Goal: Check status: Check status

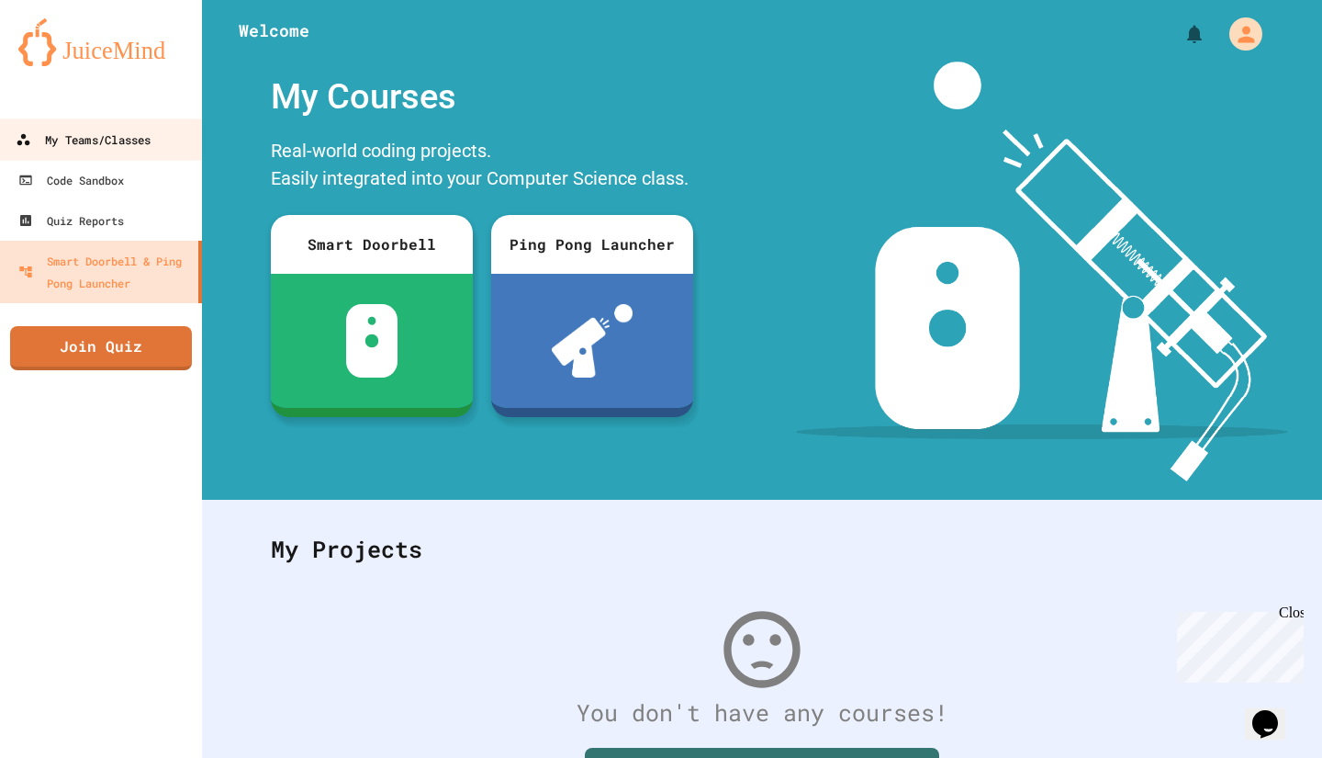
click at [117, 146] on div "My Teams/Classes" at bounding box center [83, 140] width 135 height 23
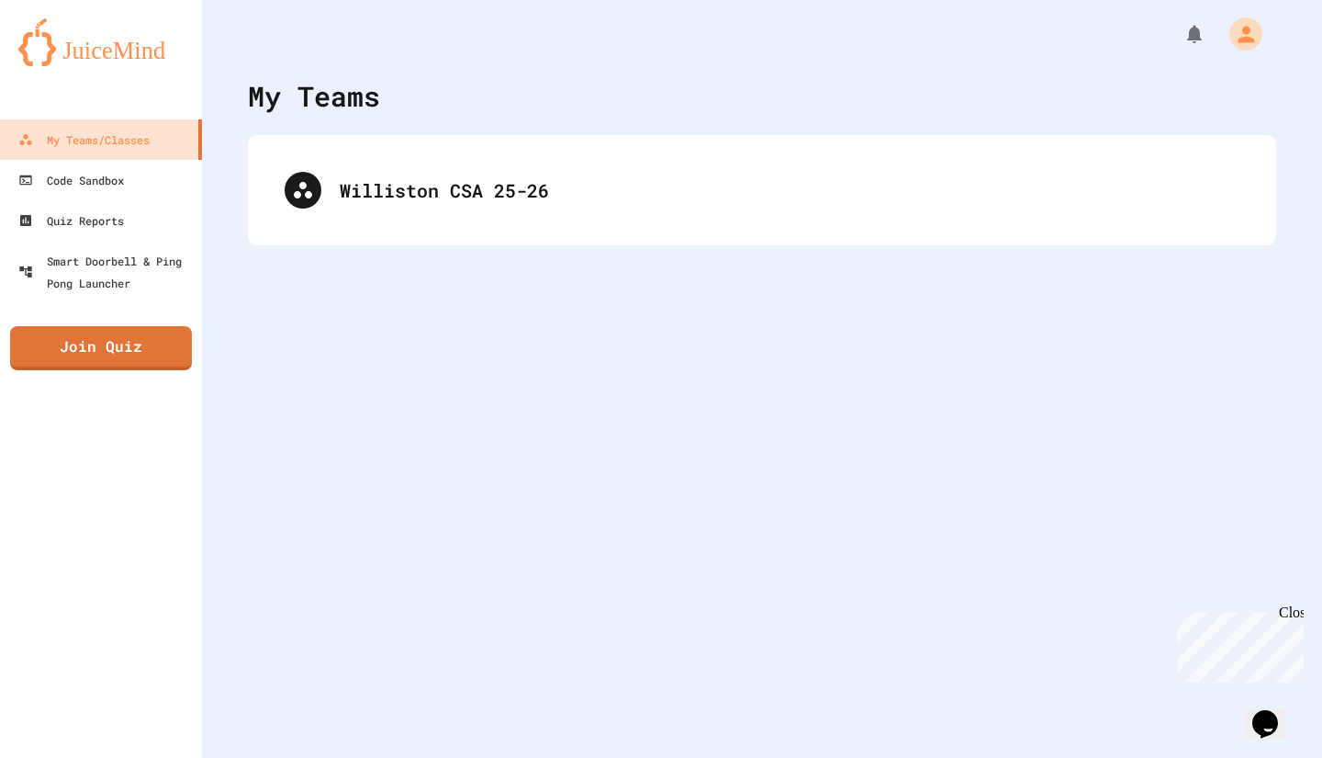
click at [479, 249] on div "My Teams Williston CSA 25-26" at bounding box center [762, 379] width 1120 height 758
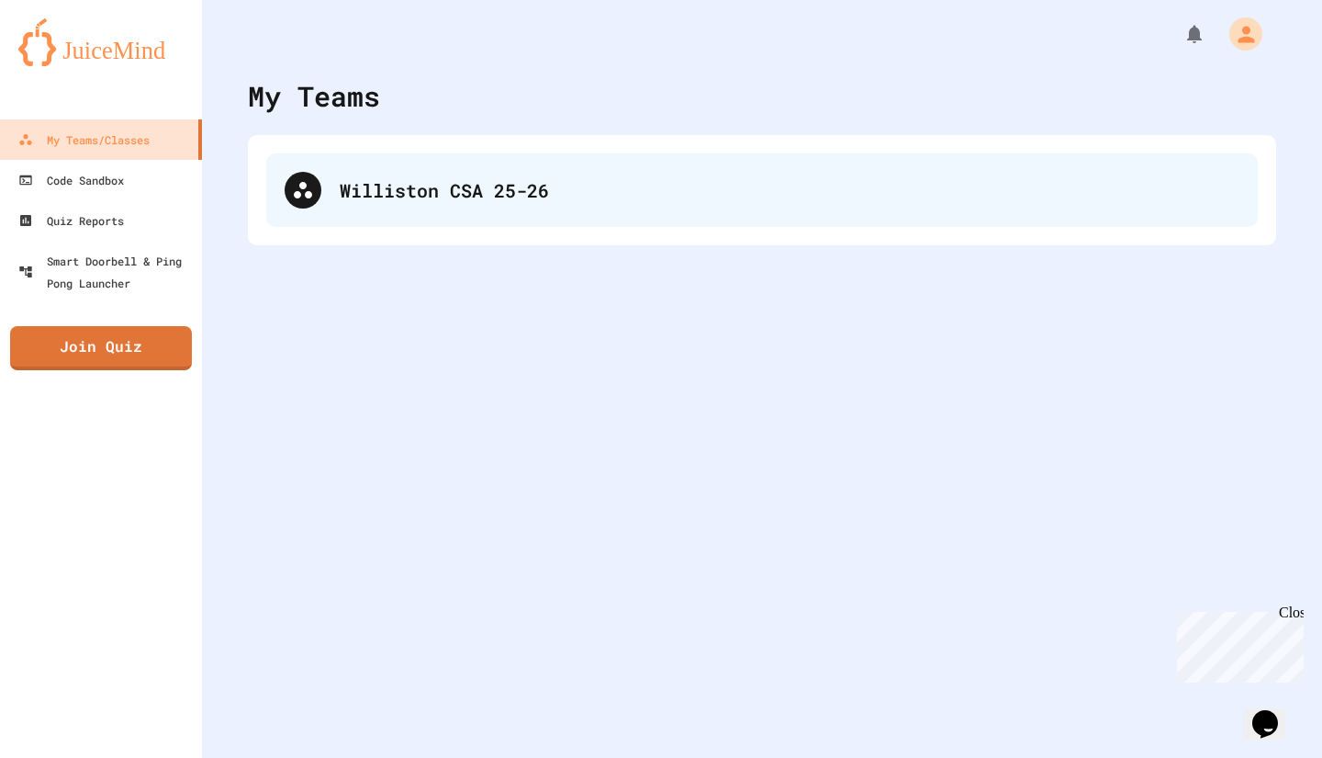
click at [461, 196] on div "Williston CSA 25-26" at bounding box center [790, 190] width 900 height 28
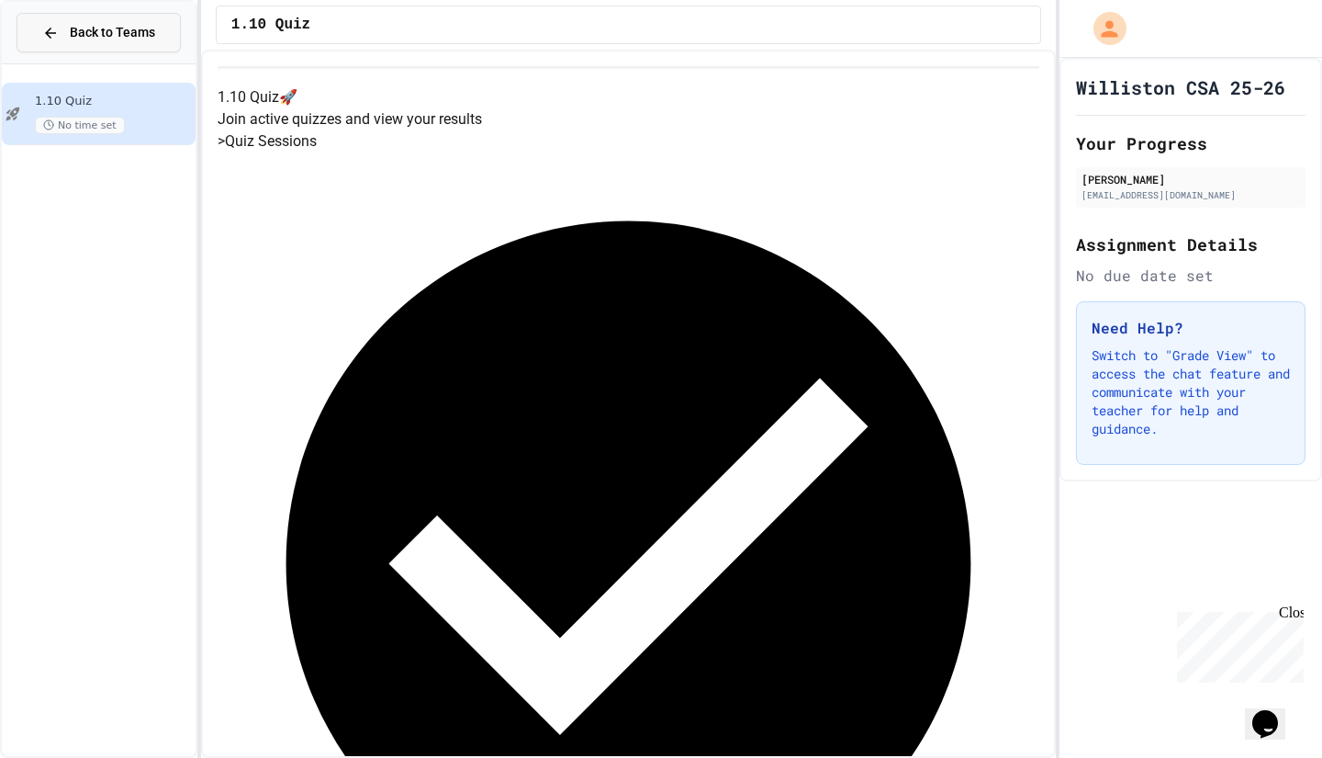
click at [98, 51] on button "Back to Teams" at bounding box center [99, 32] width 164 height 39
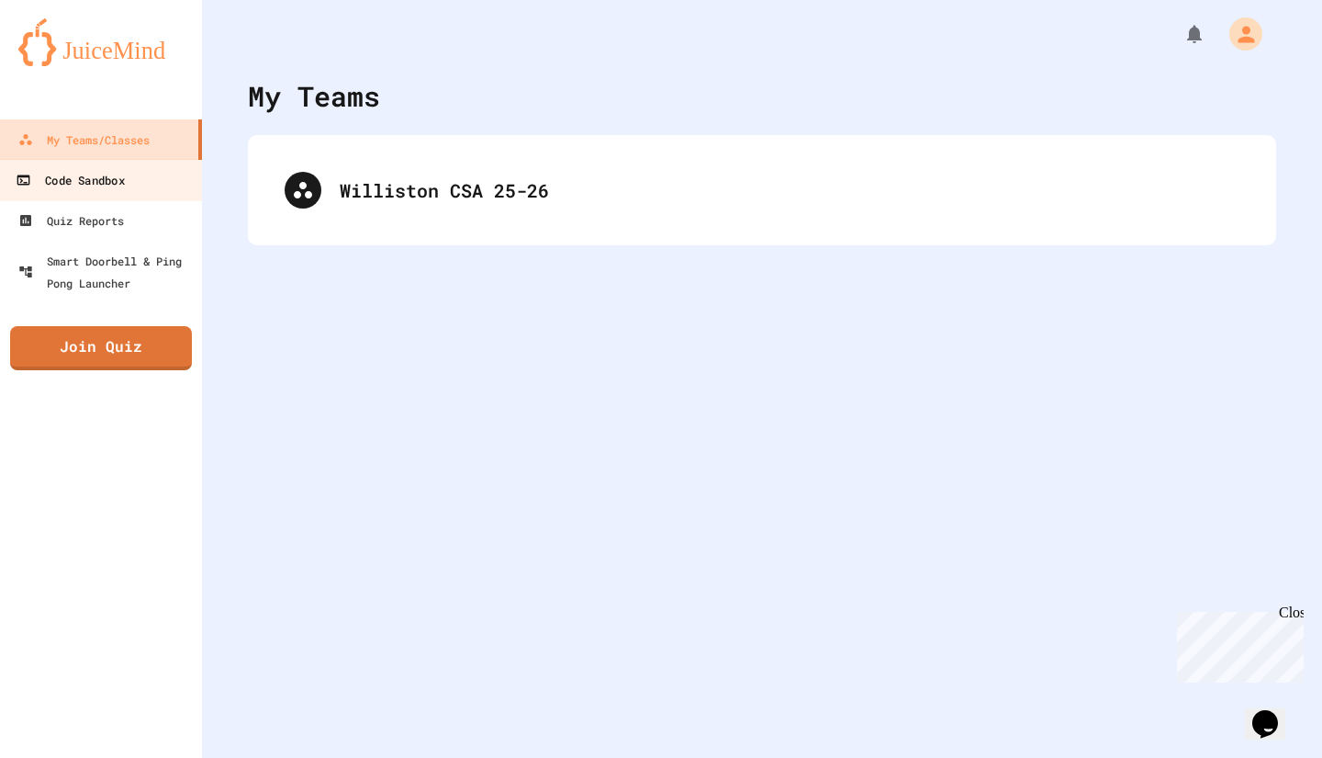
click at [121, 183] on div "Code Sandbox" at bounding box center [70, 180] width 108 height 23
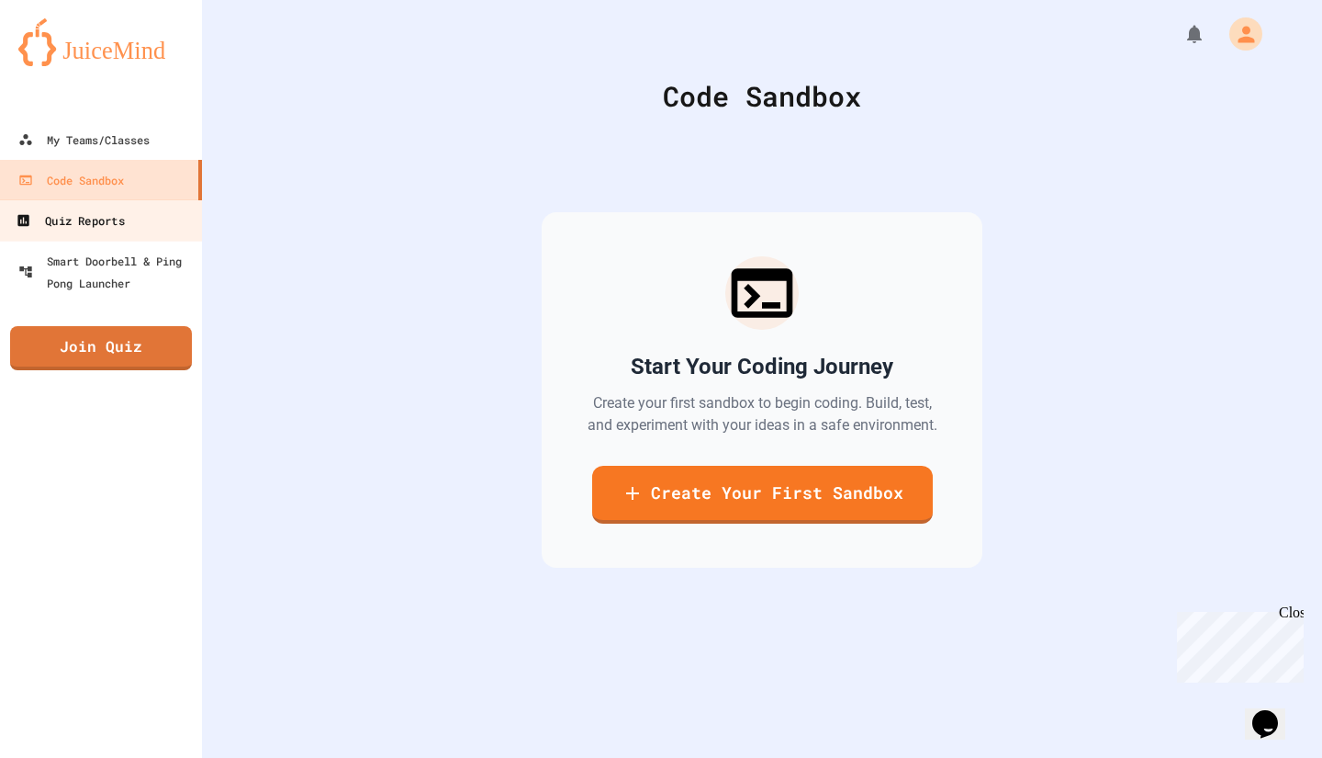
click at [123, 225] on div "Quiz Reports" at bounding box center [70, 220] width 108 height 23
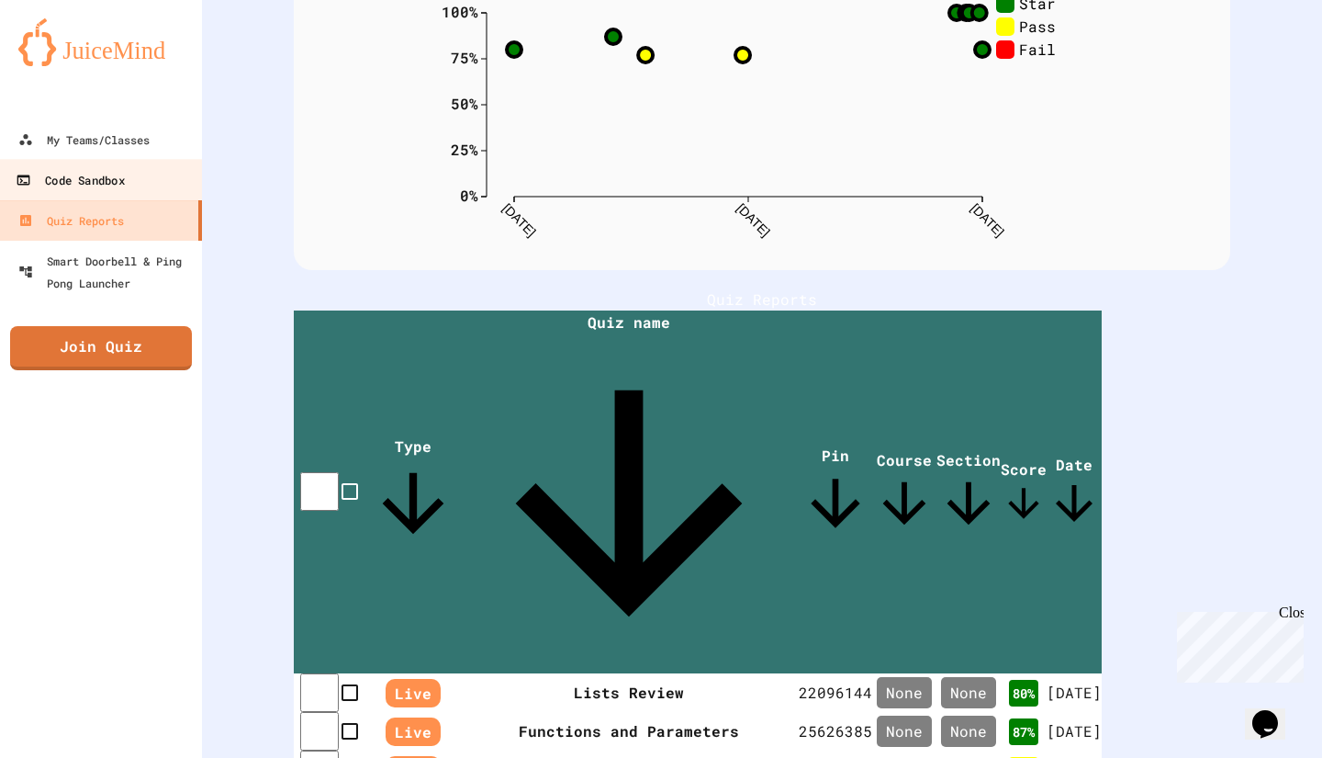
click at [166, 185] on link "Code Sandbox" at bounding box center [101, 179] width 208 height 41
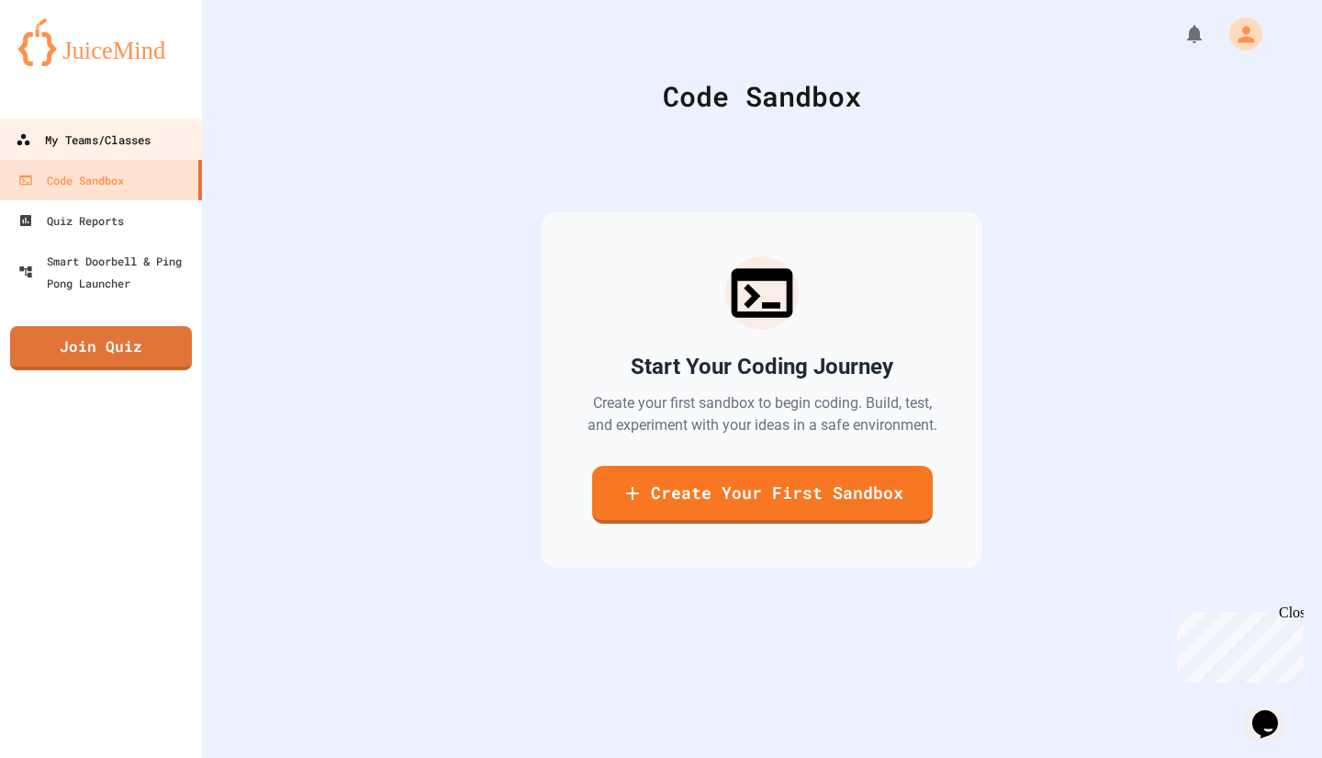
click at [129, 142] on div "My Teams/Classes" at bounding box center [83, 140] width 135 height 23
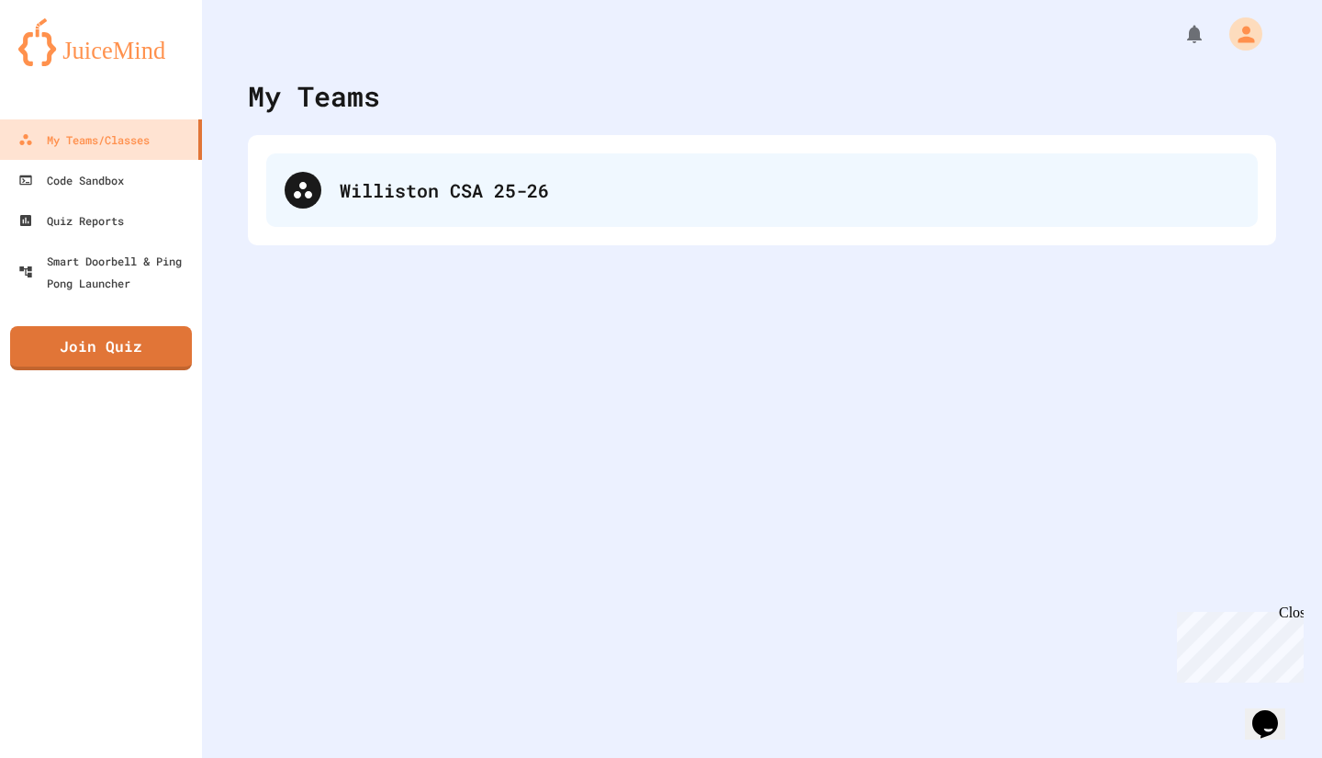
click at [354, 221] on div "Williston CSA 25-26" at bounding box center [762, 189] width 992 height 73
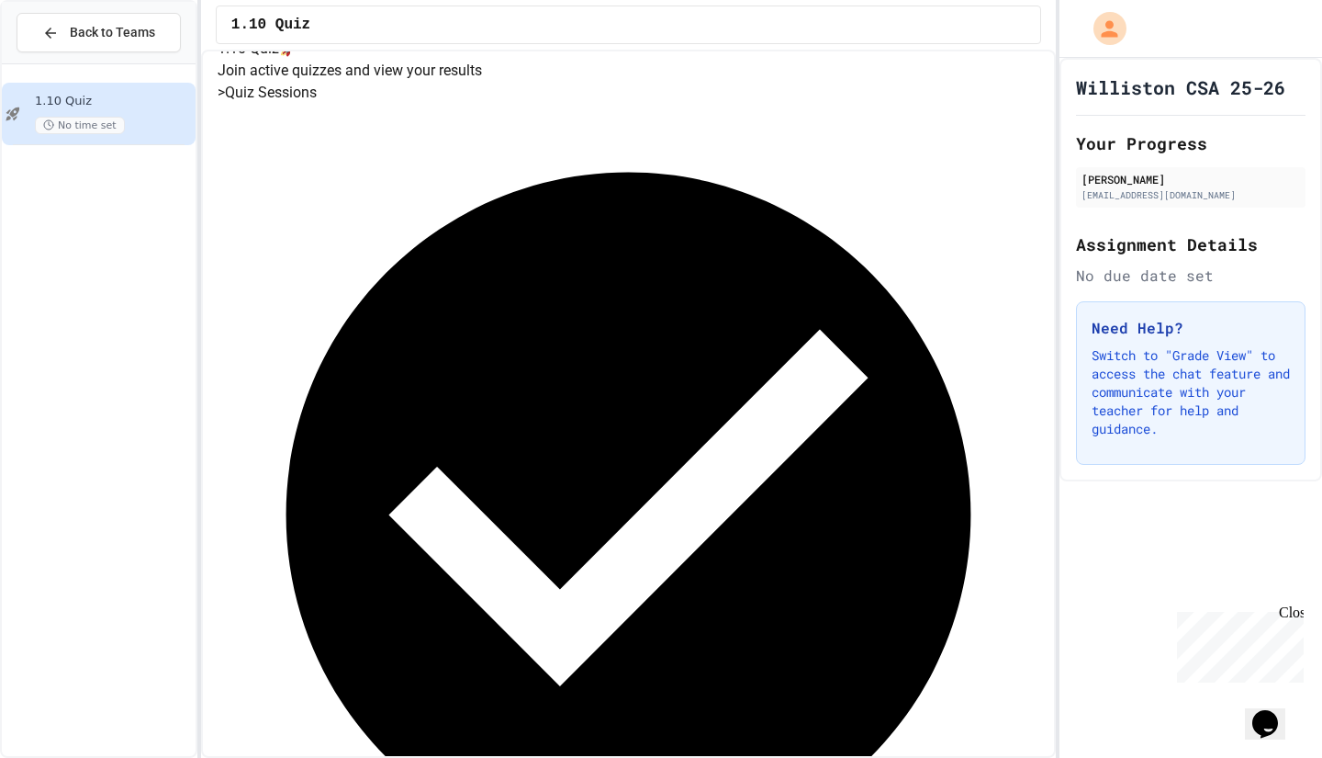
scroll to position [103, 0]
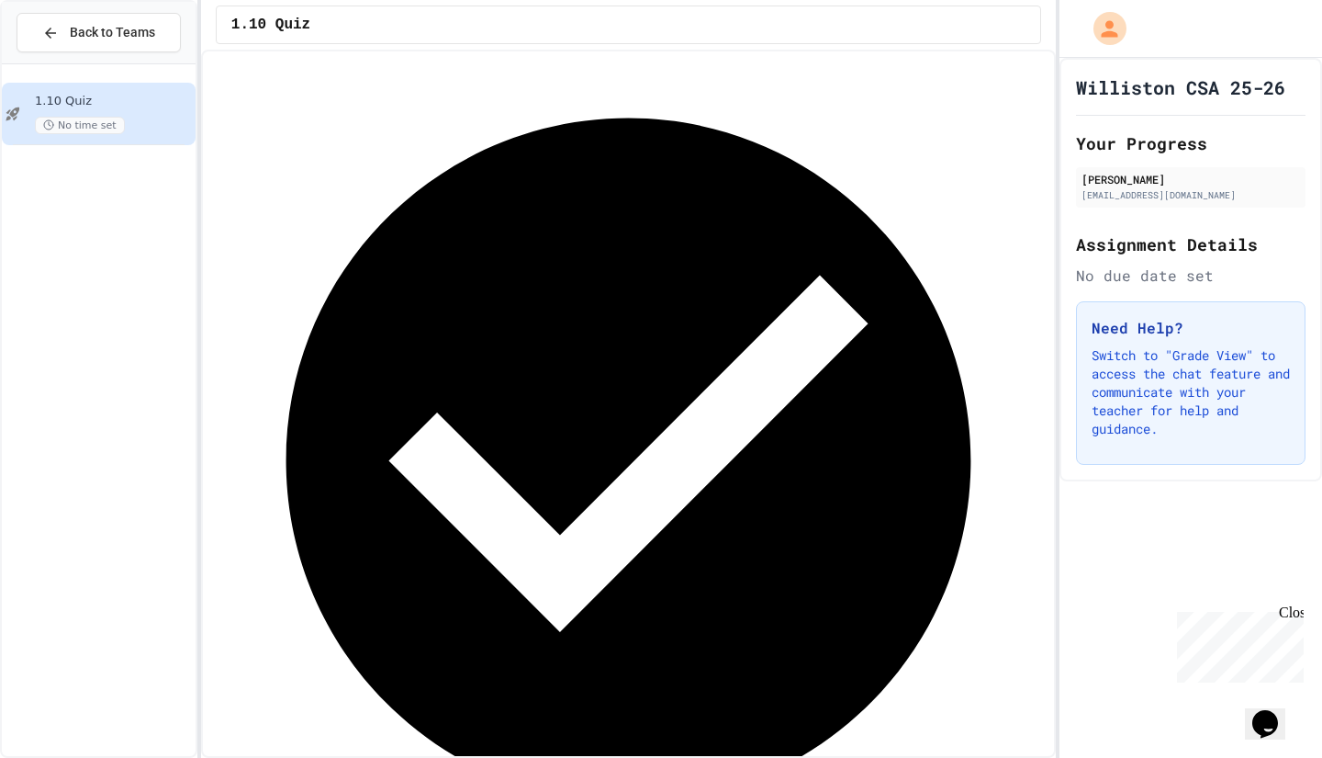
click at [1190, 98] on h1 "Williston CSA 25-26" at bounding box center [1180, 87] width 209 height 26
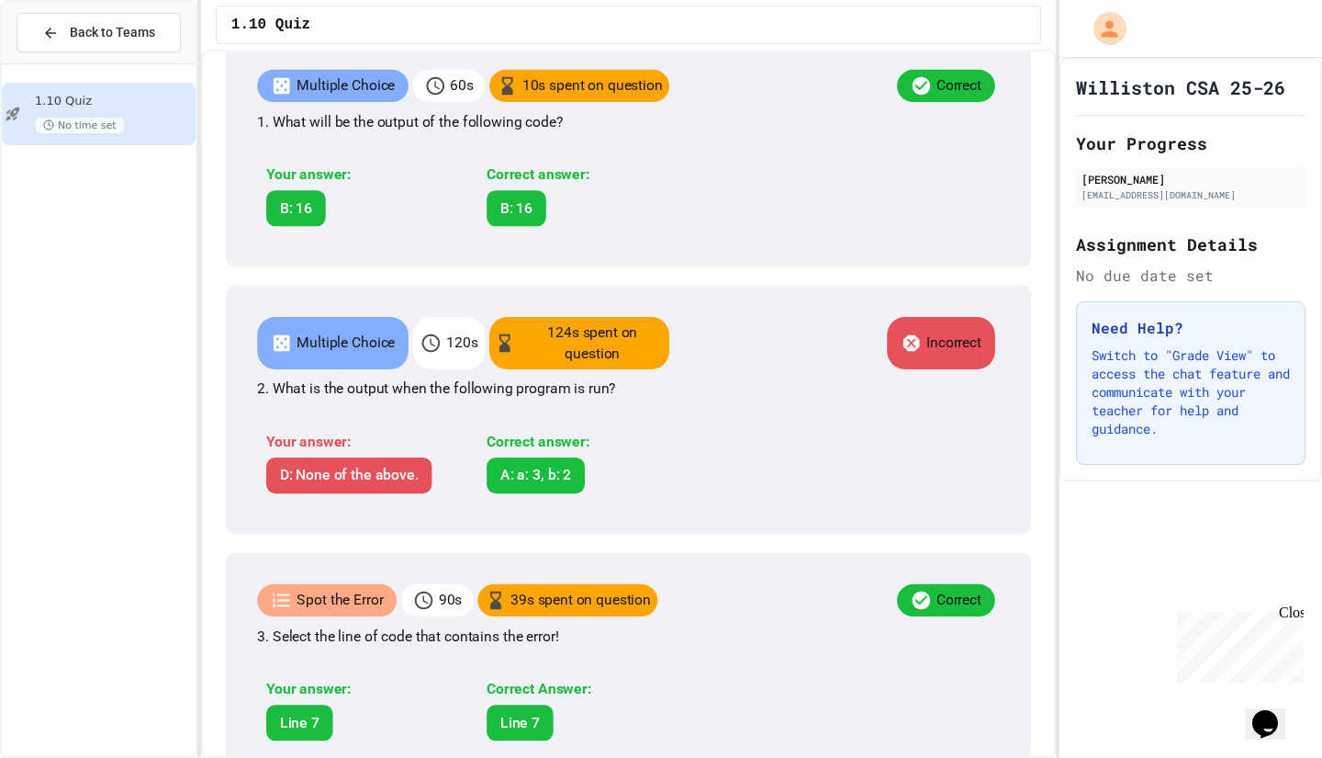
scroll to position [419, 0]
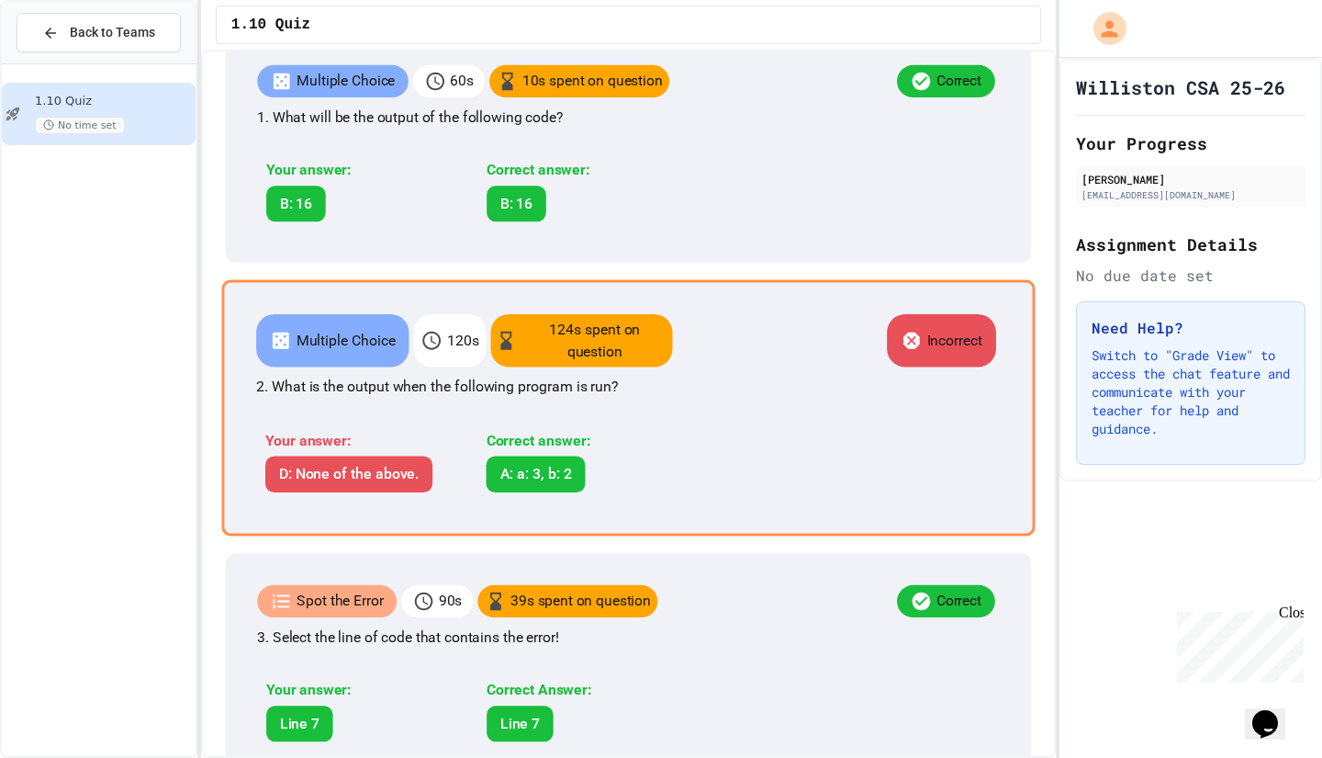
click at [693, 525] on div "Multiple Choice 120 s 124 s spent on question Incorrect 2. What is the output w…" at bounding box center [628, 407] width 814 height 256
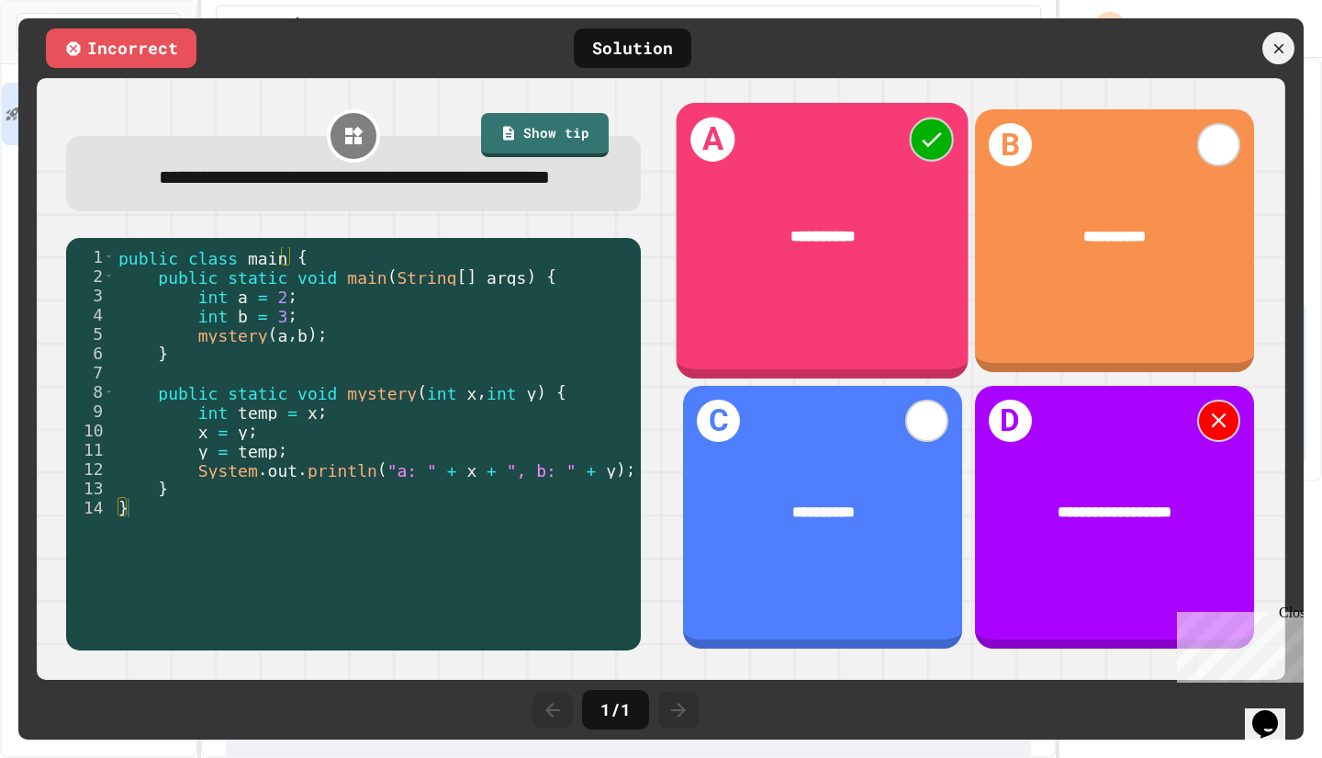
click at [936, 242] on div "**********" at bounding box center [823, 236] width 293 height 88
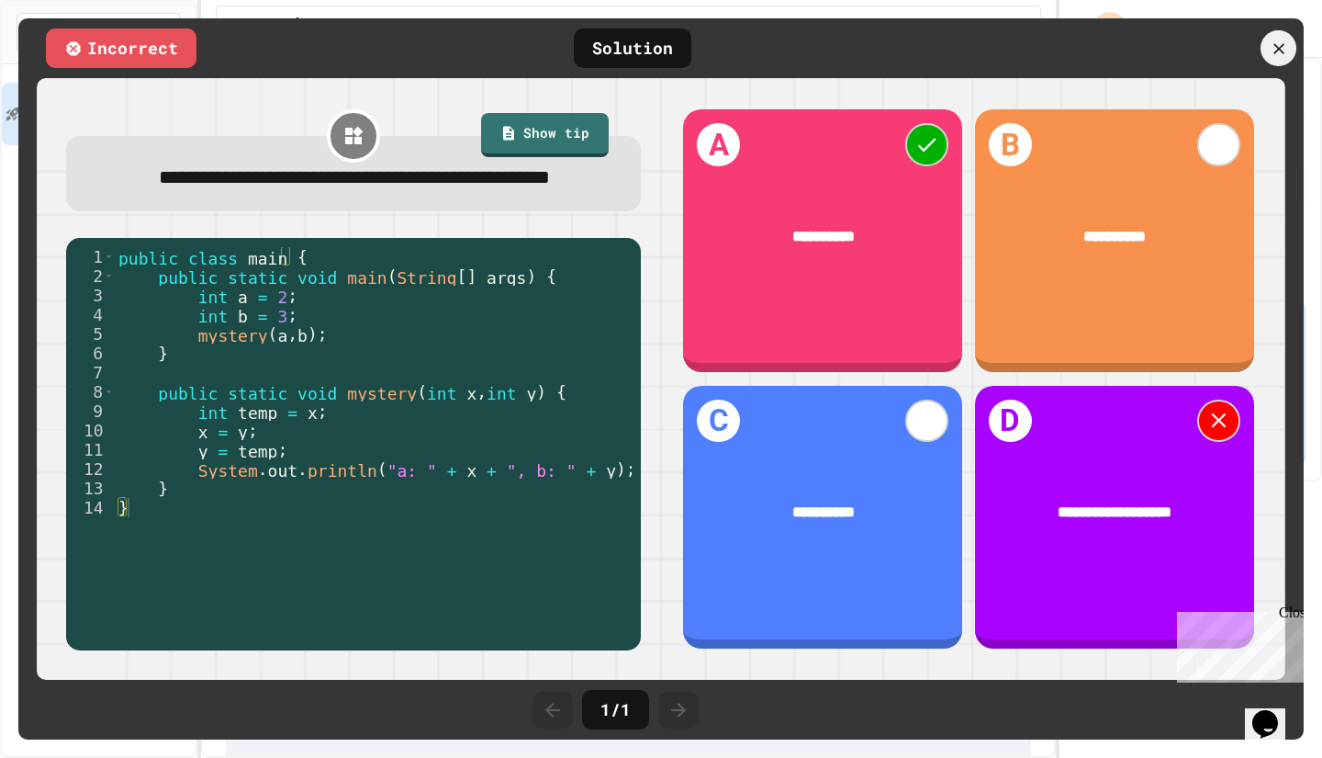
click at [1284, 63] on div at bounding box center [1279, 48] width 36 height 36
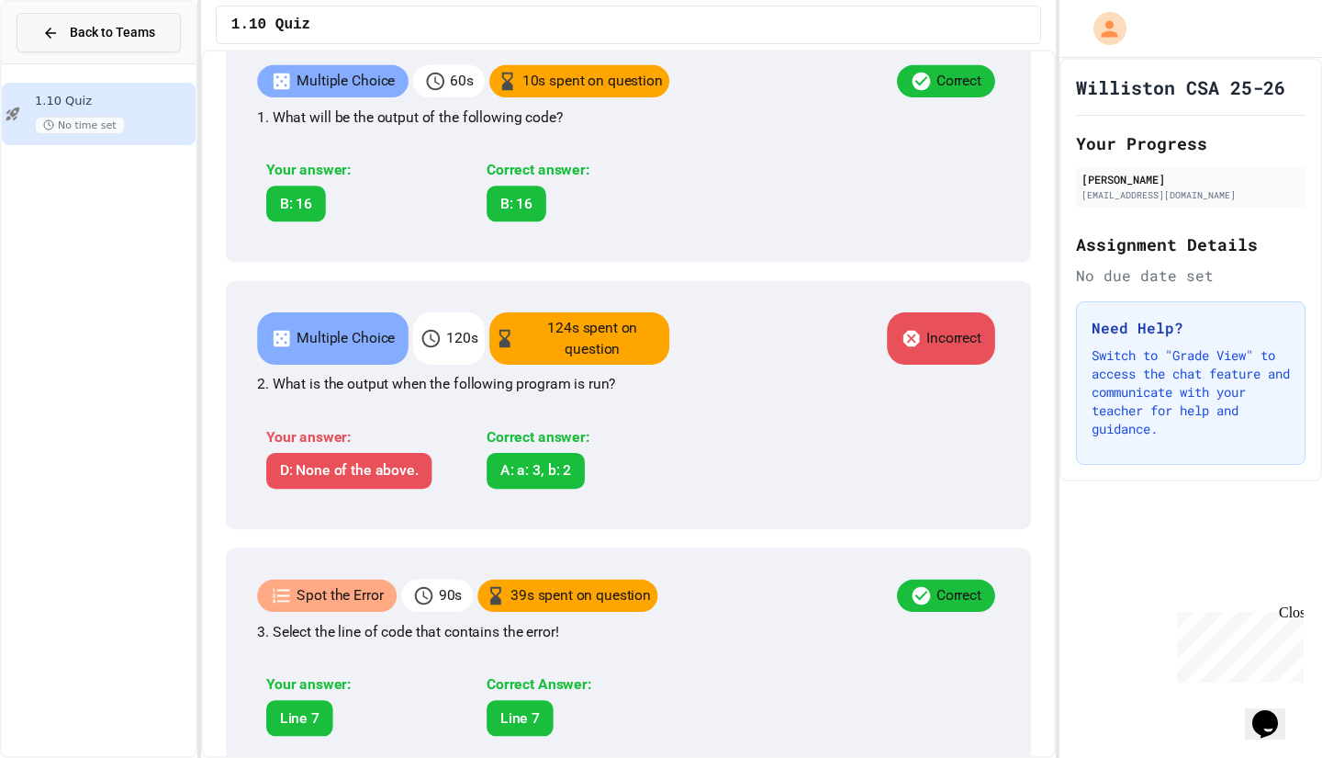
click at [128, 39] on span "Back to Teams" at bounding box center [112, 32] width 85 height 19
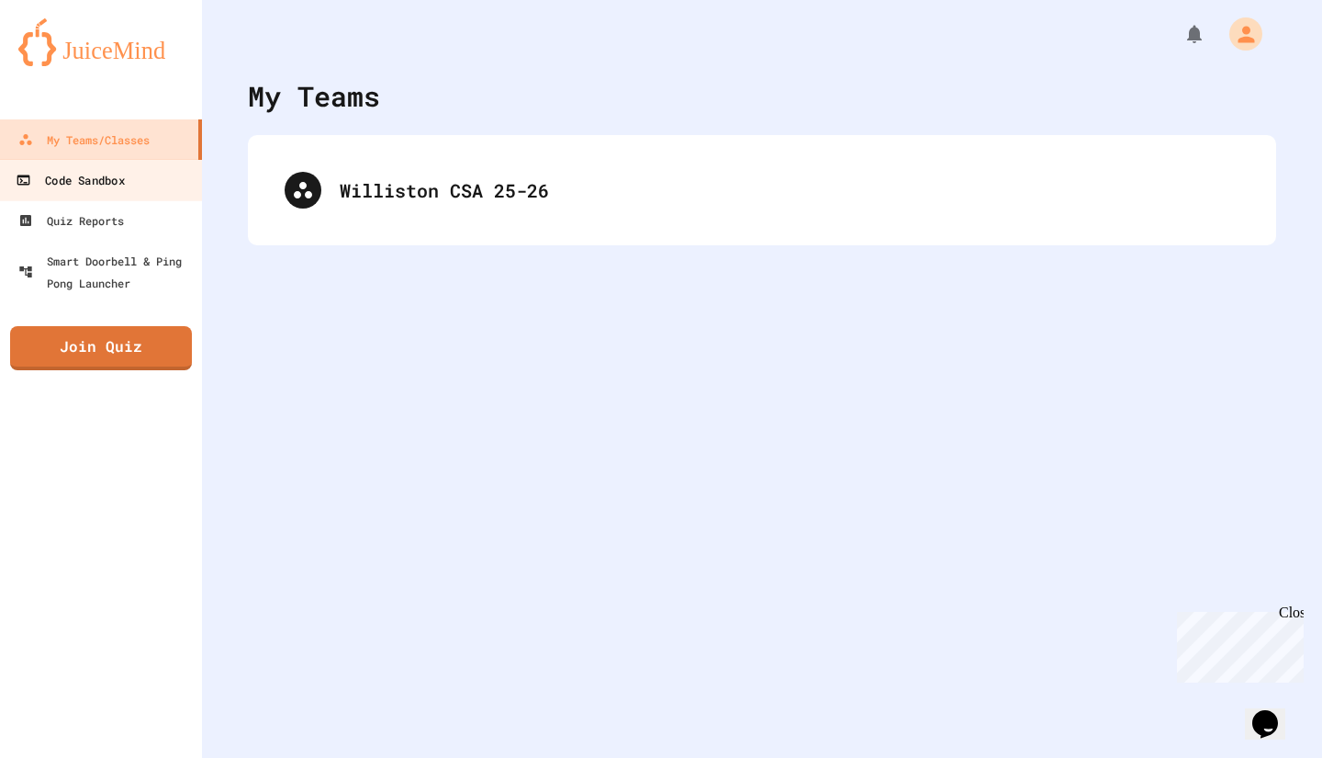
click at [128, 171] on link "Code Sandbox" at bounding box center [101, 179] width 208 height 41
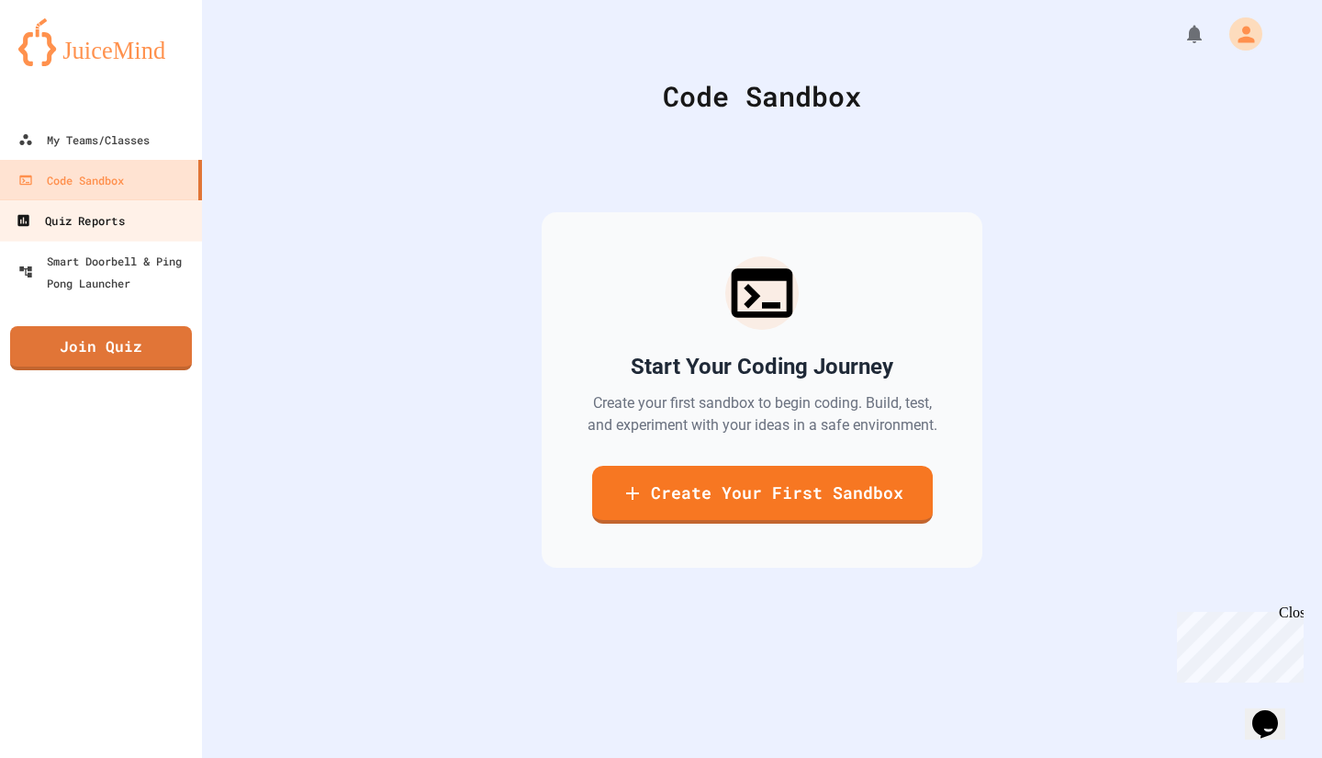
click at [98, 218] on div "Quiz Reports" at bounding box center [70, 220] width 108 height 23
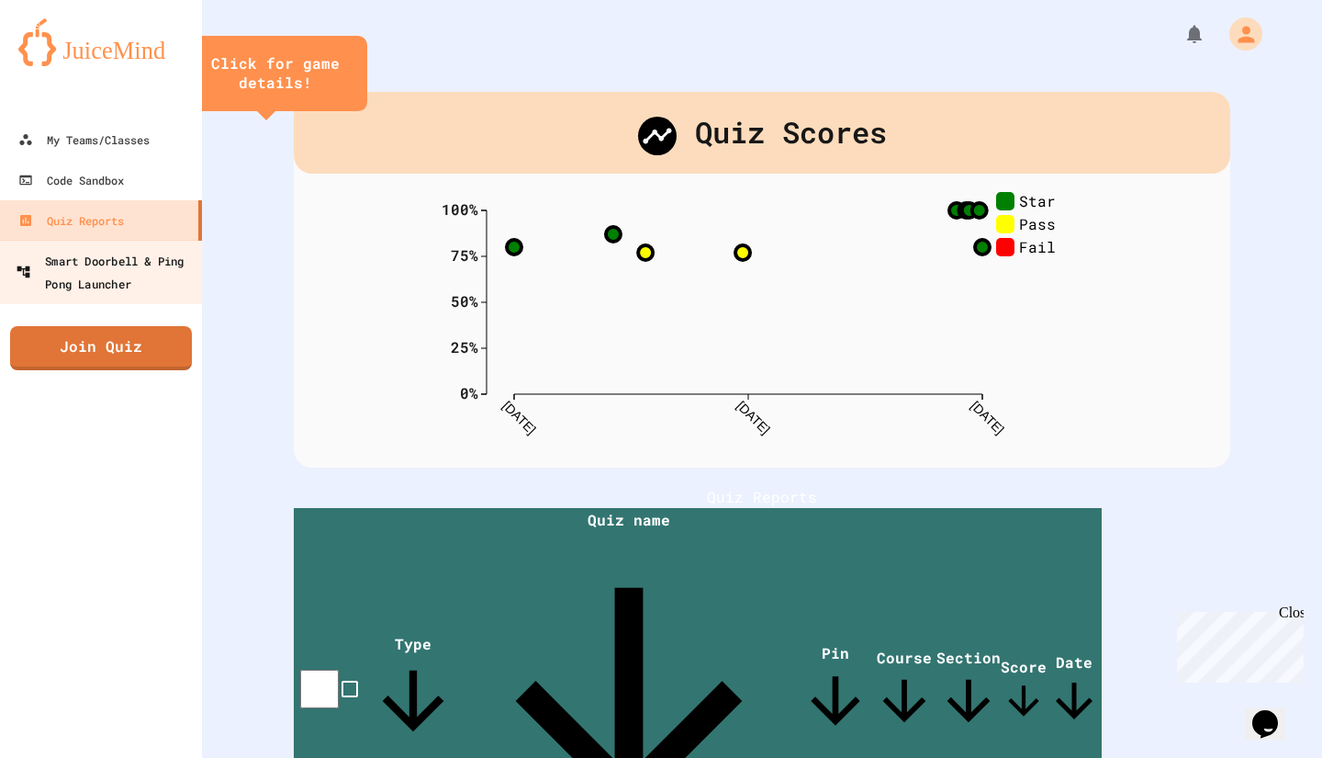
click at [67, 295] on link "Smart Doorbell & Ping Pong Launcher" at bounding box center [101, 272] width 208 height 64
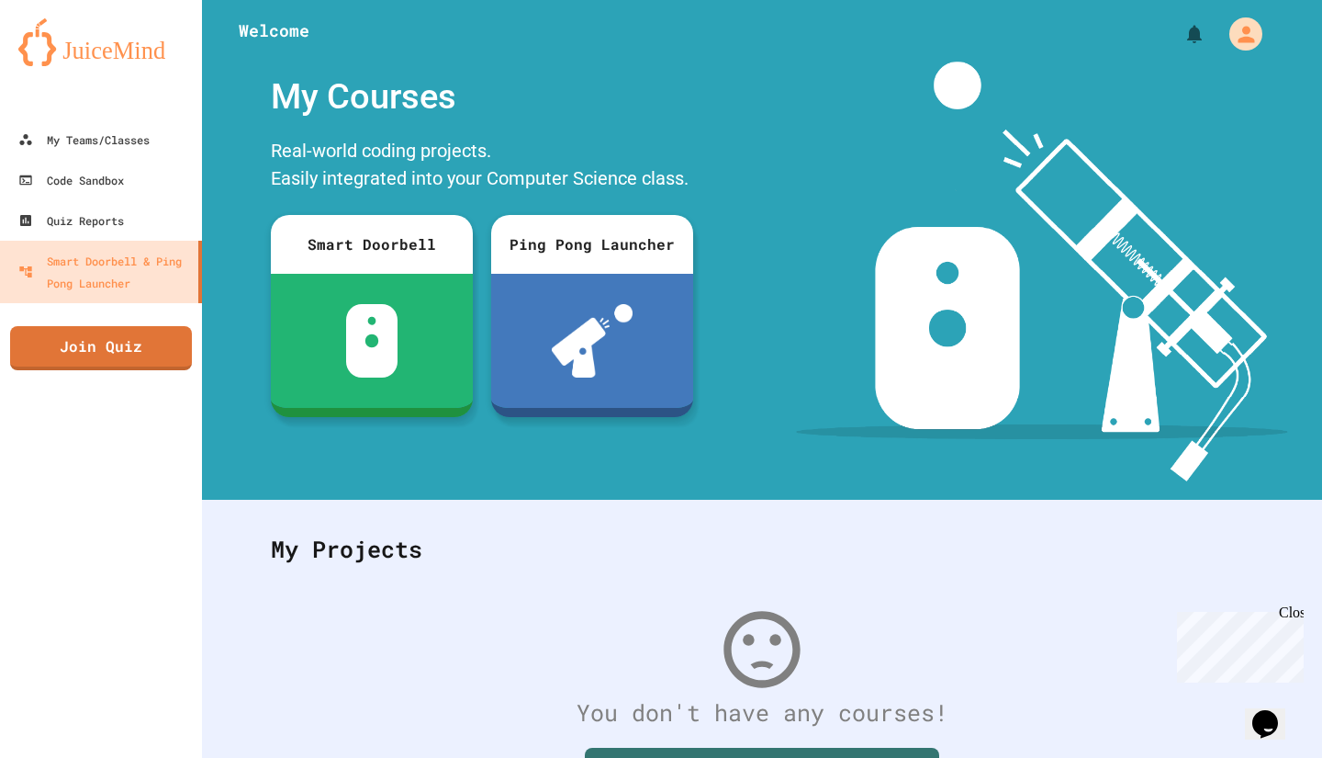
scroll to position [163, 0]
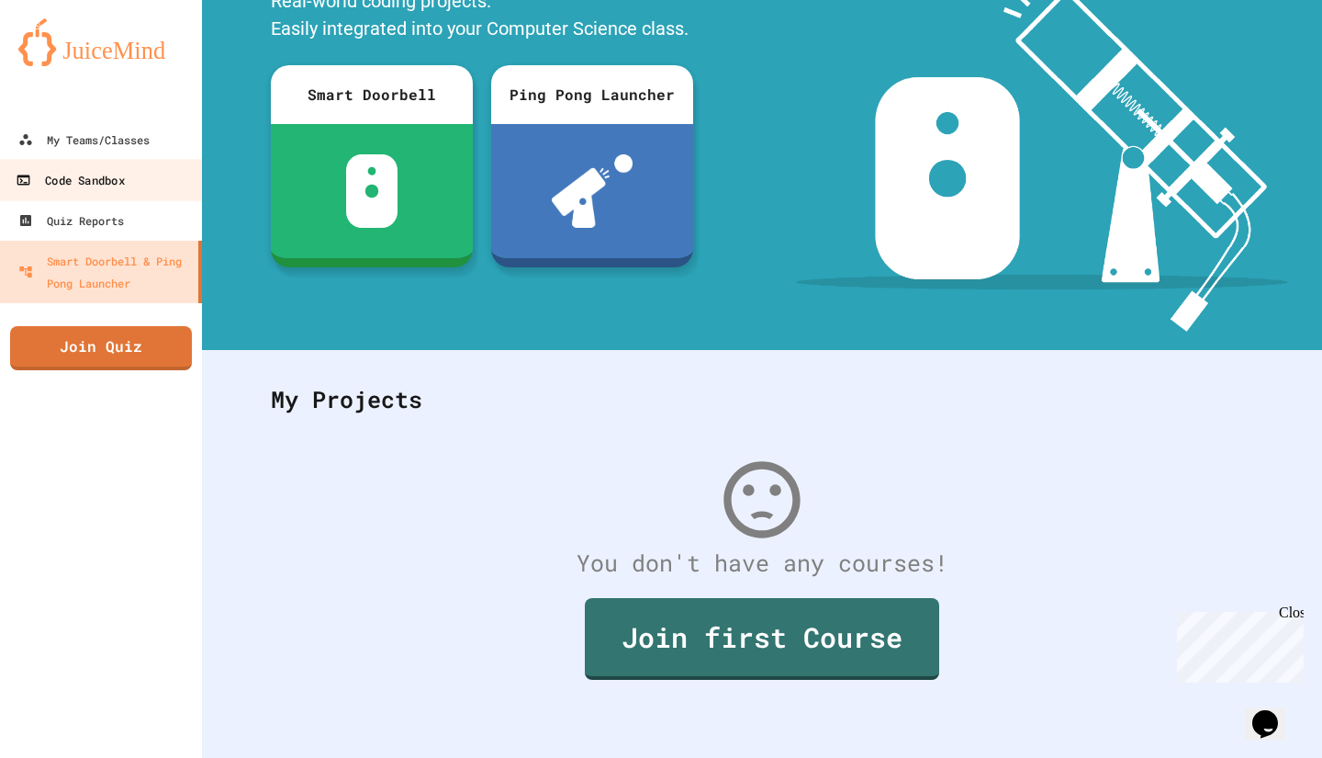
click at [109, 198] on link "Code Sandbox" at bounding box center [101, 179] width 208 height 41
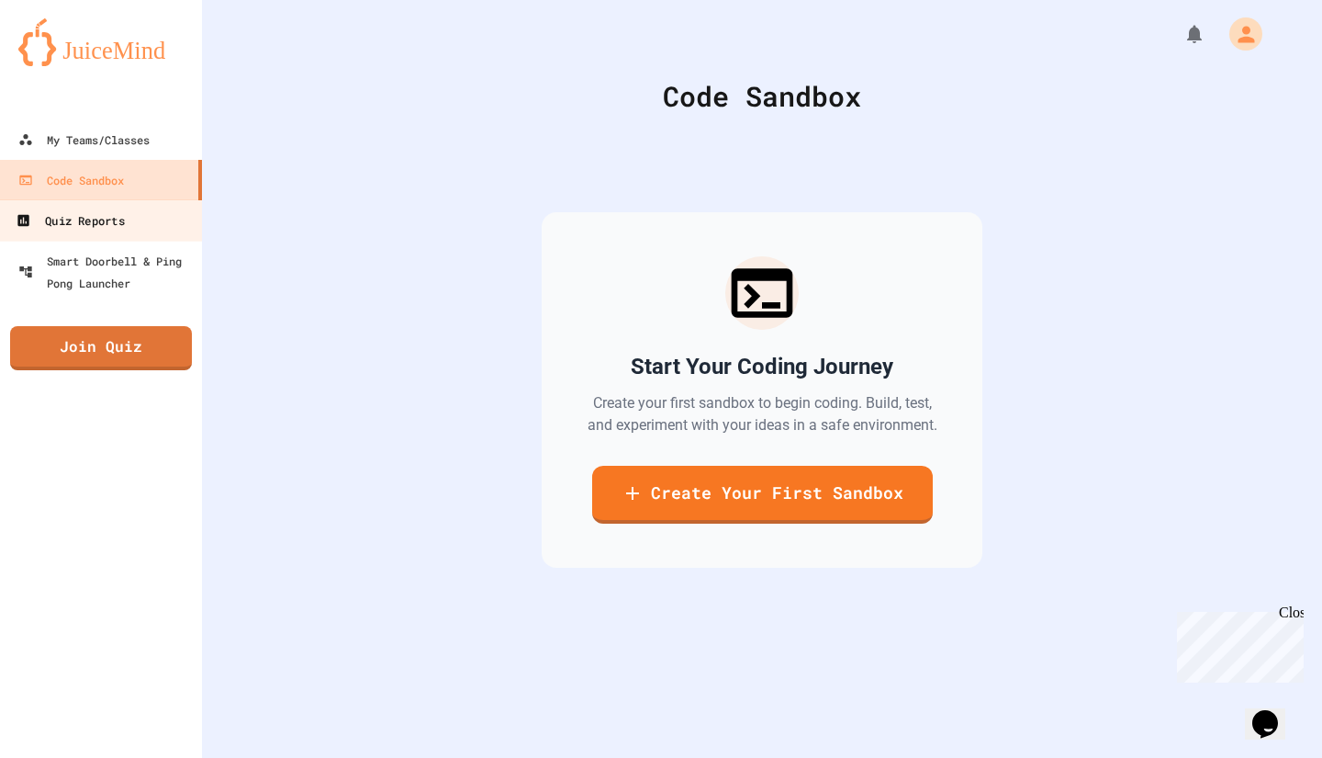
click at [107, 219] on div "Quiz Reports" at bounding box center [70, 220] width 108 height 23
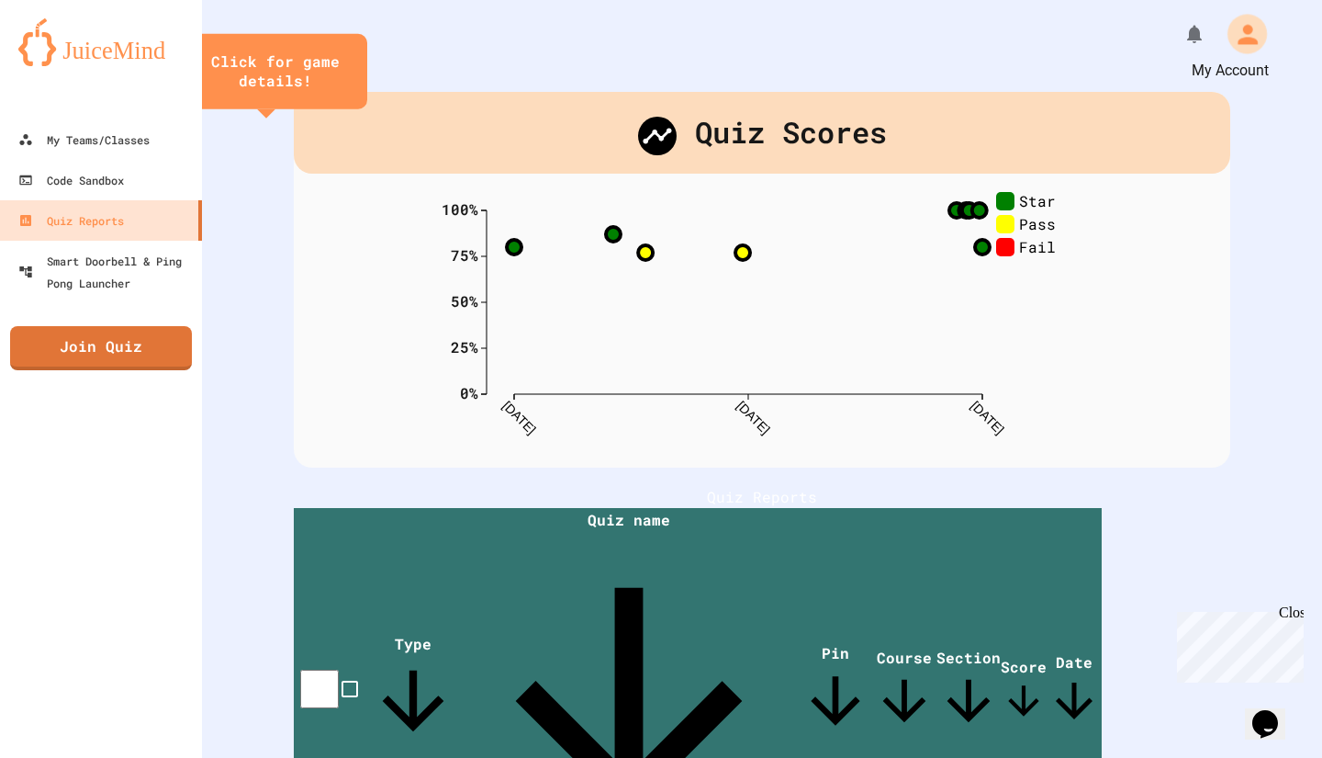
click at [1232, 48] on icon "My Account" at bounding box center [1246, 33] width 29 height 29
click at [1183, 757] on div at bounding box center [661, 758] width 1322 height 0
click at [1183, 39] on div "Quiz Scores 0% 25% 50% 75% 100% 12/12/24 5/5/25 9/27/25 Star Pass Fail 0 % Cour…" at bounding box center [762, 654] width 1120 height 1309
click at [1185, 34] on div "Quiz Scores 0% 25% 50% 75% 100% 12/12/24 5/5/25 9/27/25 Star Pass Fail 0 % Cour…" at bounding box center [762, 654] width 1120 height 1309
click at [1241, 84] on div "Quiz Scores 0% 25% 50% 75% 100% 12/12/24 5/5/25 9/27/25 Star Pass Fail 0 % Cour…" at bounding box center [762, 654] width 1120 height 1309
